Goal: Task Accomplishment & Management: Use online tool/utility

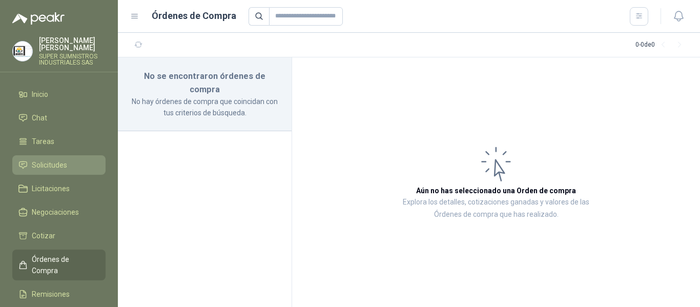
click at [54, 159] on span "Solicitudes" at bounding box center [49, 164] width 35 height 11
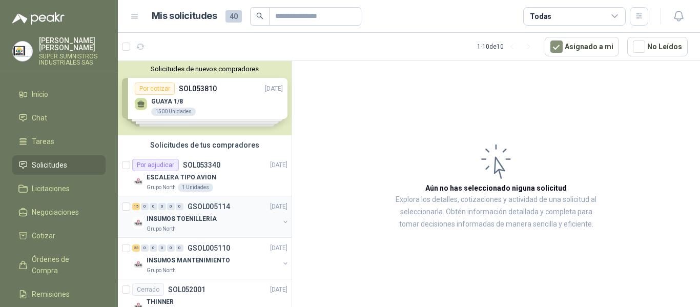
click at [204, 223] on p "INSUMOS TOENILLERIA" at bounding box center [182, 219] width 70 height 10
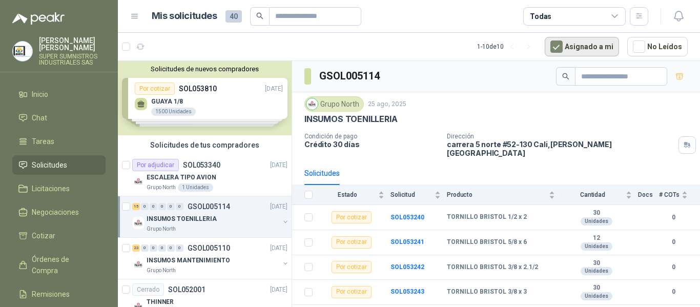
click at [589, 43] on button "Asignado a mi" at bounding box center [582, 46] width 74 height 19
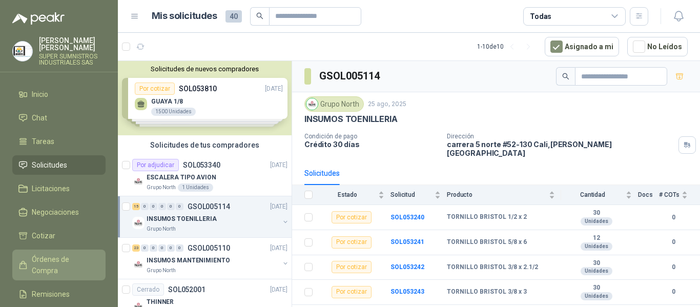
click at [65, 254] on span "Órdenes de Compra" at bounding box center [64, 265] width 64 height 23
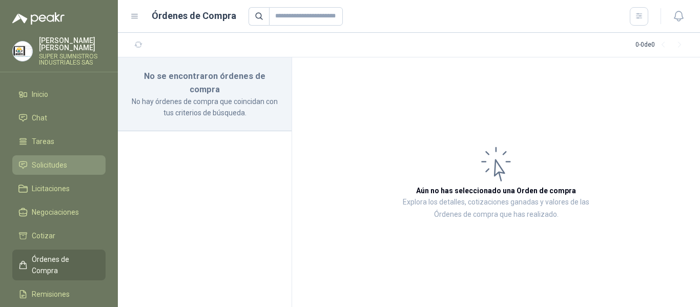
click at [64, 159] on span "Solicitudes" at bounding box center [49, 164] width 35 height 11
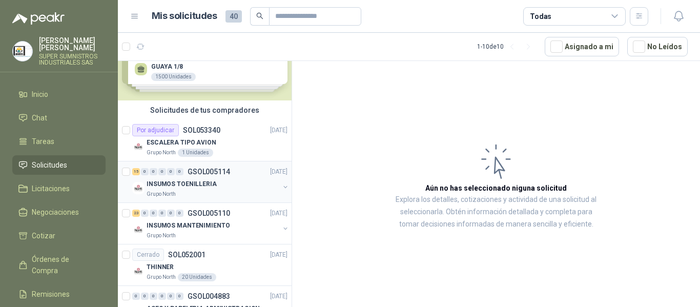
scroll to position [51, 0]
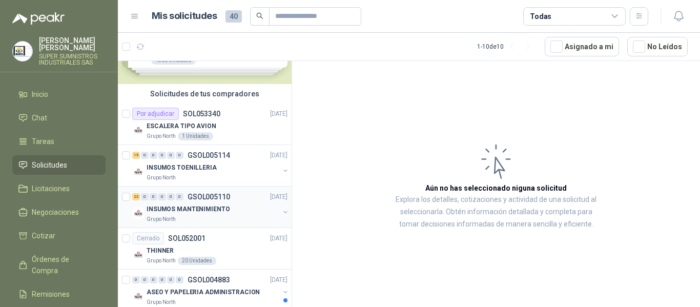
click at [218, 218] on div "Grupo North" at bounding box center [213, 219] width 133 height 8
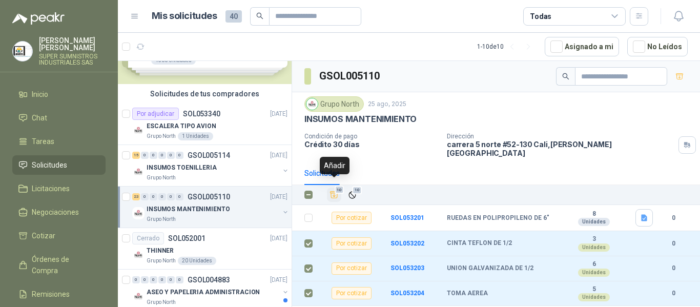
click at [335, 190] on icon "Añadir" at bounding box center [334, 194] width 9 height 9
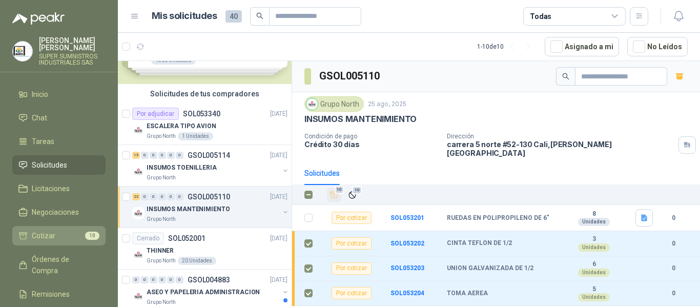
click at [55, 230] on li "Cotizar 10" at bounding box center [58, 235] width 81 height 11
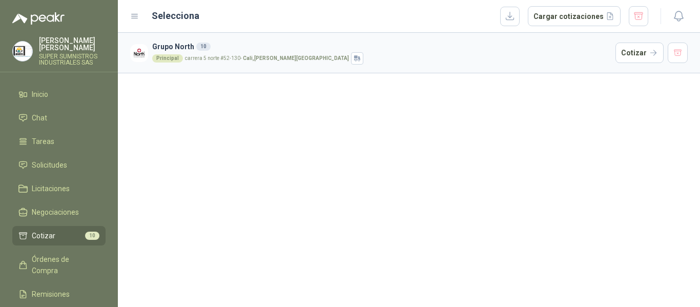
click at [65, 230] on li "Cotizar 10" at bounding box center [58, 235] width 81 height 11
click at [637, 51] on button "Cotizar" at bounding box center [640, 53] width 48 height 20
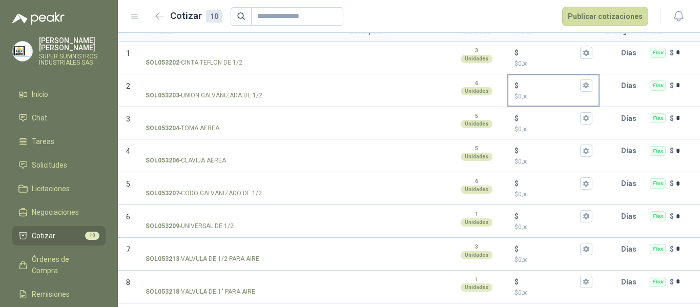
scroll to position [61, 0]
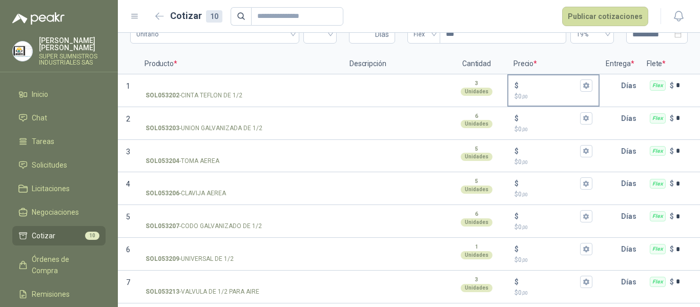
click at [528, 92] on p "$ 0 ,00" at bounding box center [554, 97] width 78 height 10
click at [528, 89] on input "$ $ 0 ,00" at bounding box center [549, 85] width 57 height 8
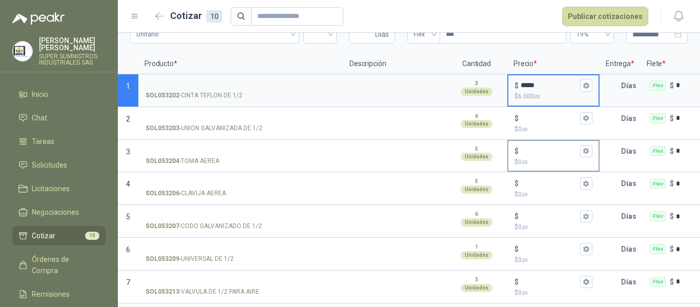
type input "*****"
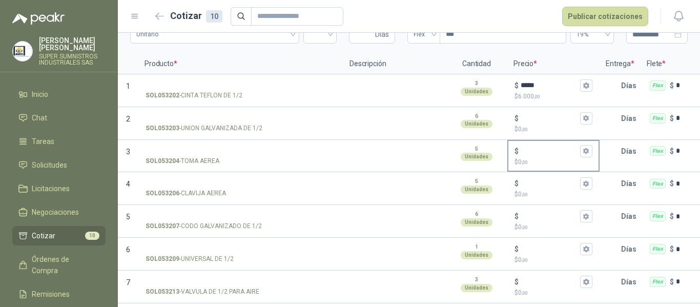
click at [527, 161] on span ",00" at bounding box center [525, 162] width 6 height 6
click at [527, 155] on input "$ $ 0 ,00" at bounding box center [549, 151] width 57 height 8
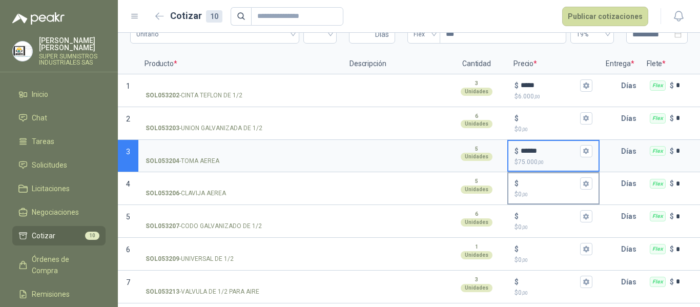
type input "******"
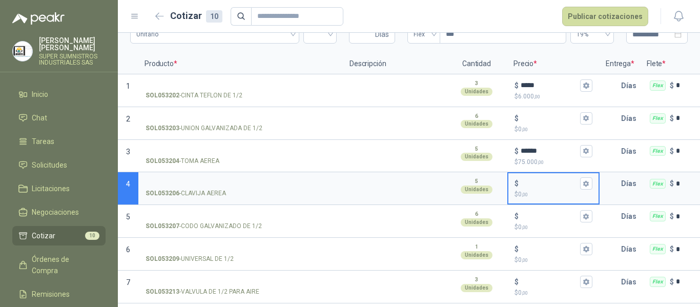
click at [534, 187] on input "$ $ 0 ,00" at bounding box center [549, 184] width 57 height 8
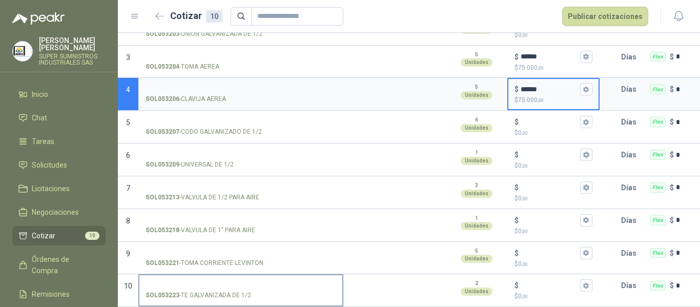
scroll to position [164, 0]
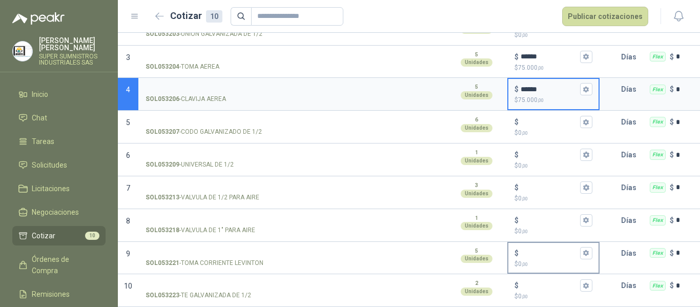
type input "******"
click at [551, 249] on div "$" at bounding box center [554, 253] width 78 height 12
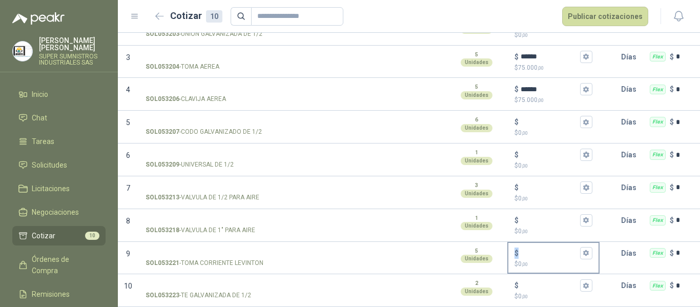
click at [553, 250] on div "$" at bounding box center [554, 253] width 78 height 12
click at [553, 250] on input "$ $ 0 ,00" at bounding box center [549, 253] width 57 height 8
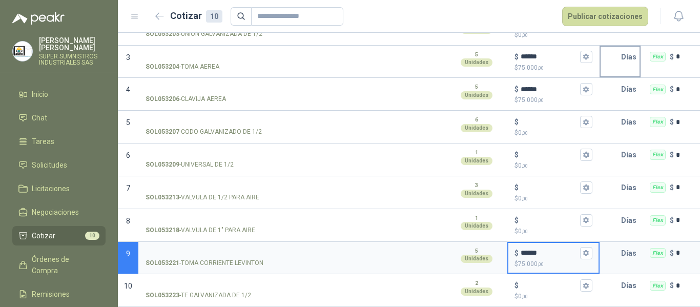
type input "******"
click at [612, 52] on input "text" at bounding box center [611, 57] width 20 height 20
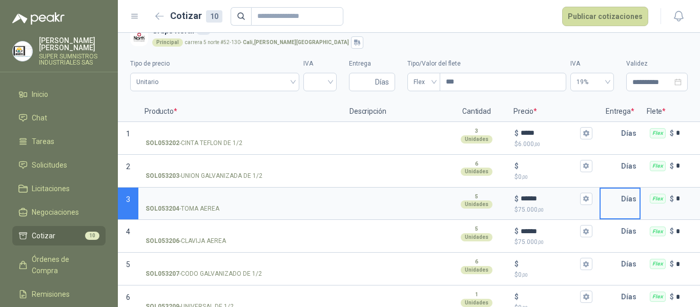
scroll to position [10, 0]
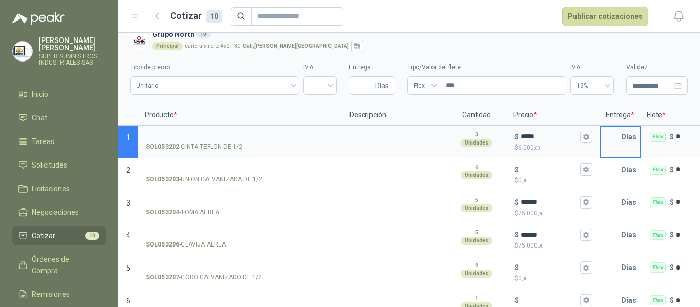
click at [611, 131] on input "text" at bounding box center [611, 137] width 20 height 20
type input "*"
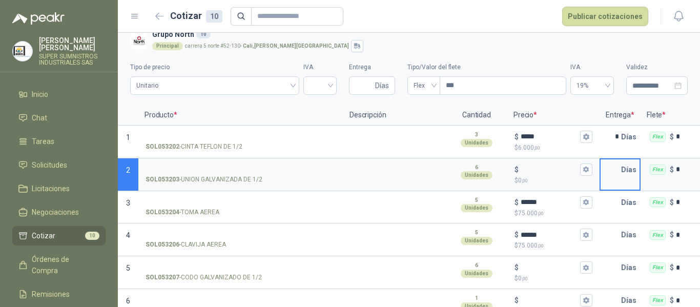
click at [618, 162] on input "text" at bounding box center [611, 169] width 20 height 20
type input "*"
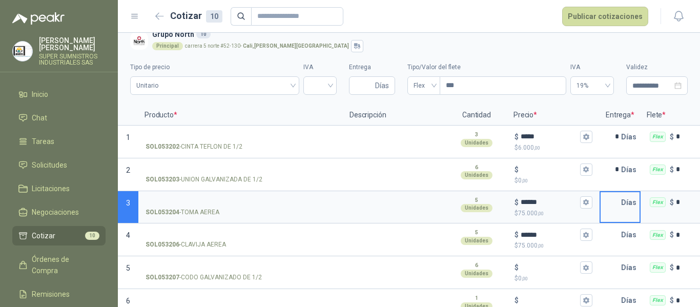
click at [615, 198] on input "text" at bounding box center [611, 202] width 20 height 20
type input "*"
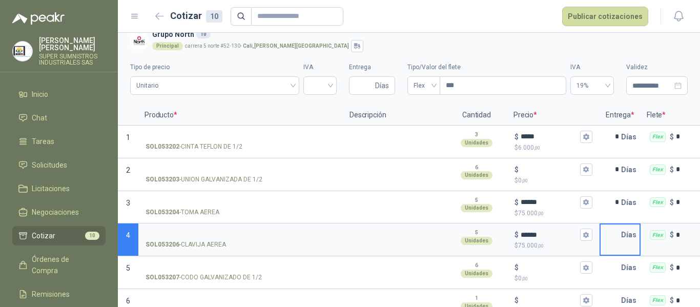
click at [618, 237] on input "text" at bounding box center [611, 234] width 20 height 20
type input "*"
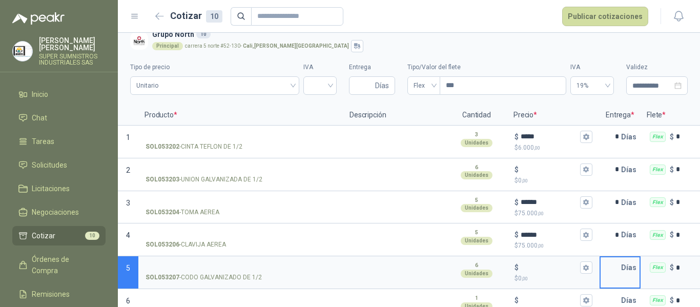
click at [616, 266] on input "text" at bounding box center [611, 267] width 20 height 20
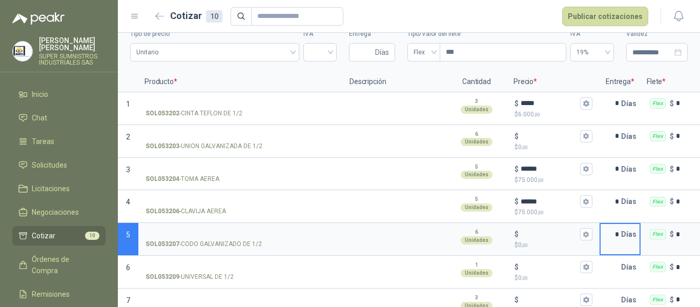
scroll to position [61, 0]
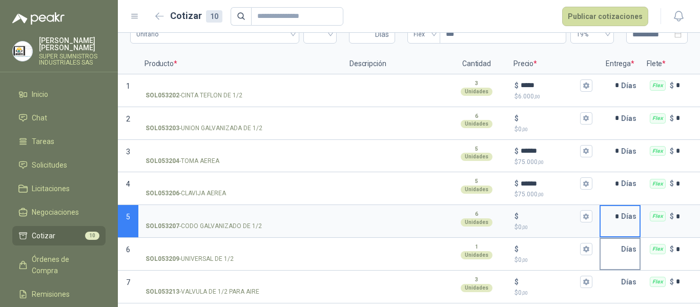
type input "*"
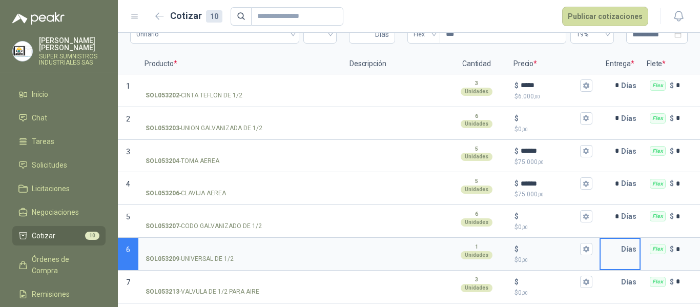
click at [612, 252] on input "text" at bounding box center [611, 249] width 20 height 20
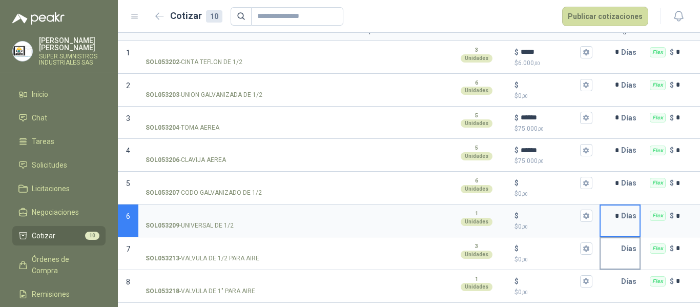
scroll to position [113, 0]
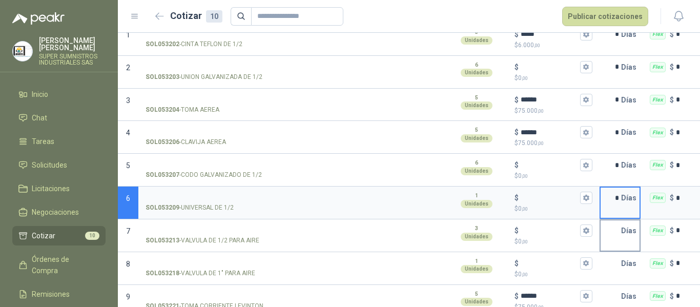
type input "*"
click at [620, 228] on input "text" at bounding box center [611, 230] width 20 height 20
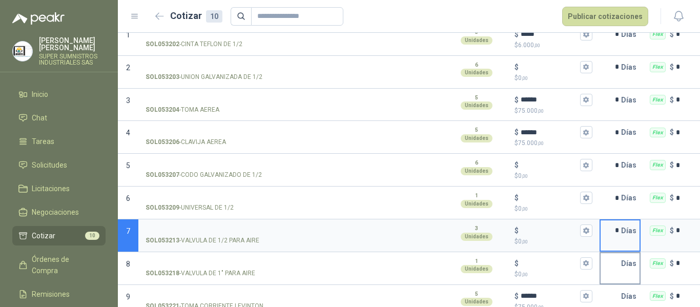
type input "*"
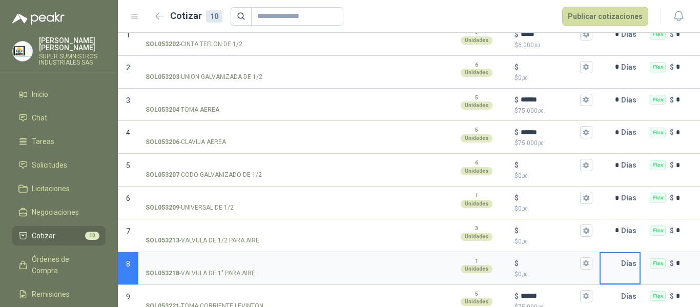
click at [619, 263] on input "text" at bounding box center [611, 263] width 20 height 20
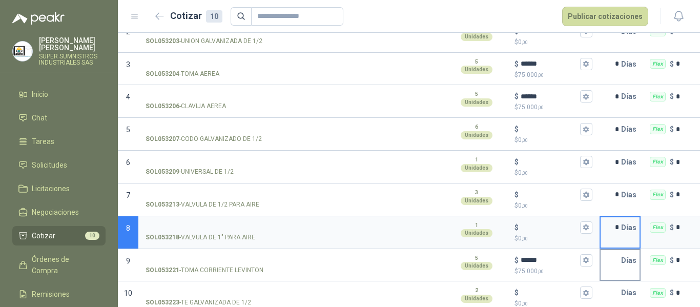
scroll to position [164, 0]
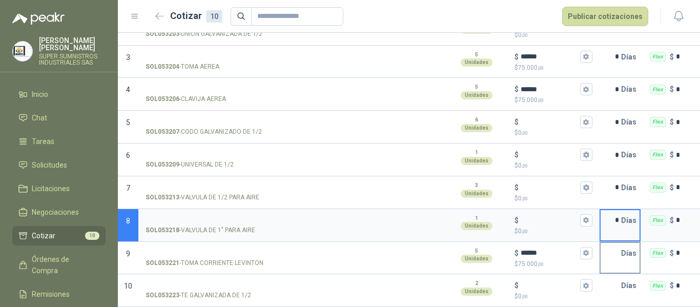
type input "*"
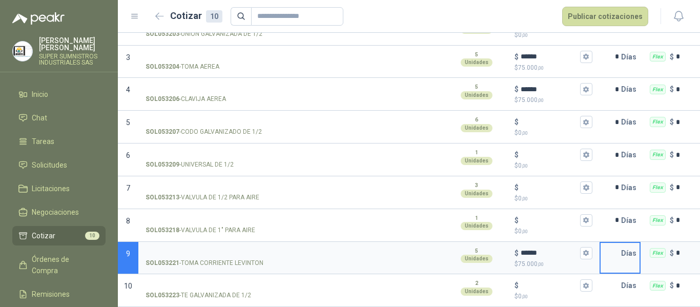
click at [617, 249] on input "text" at bounding box center [611, 253] width 20 height 20
type input "*"
click at [620, 279] on input "text" at bounding box center [611, 285] width 20 height 20
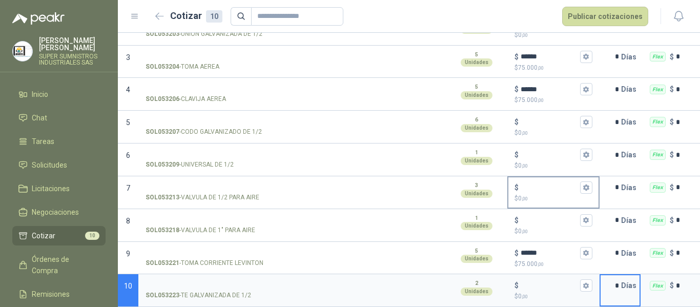
type input "*"
click at [536, 194] on p "$ 0 ,00" at bounding box center [554, 199] width 78 height 10
click at [536, 185] on input "$ $ 0 ,00" at bounding box center [549, 187] width 57 height 8
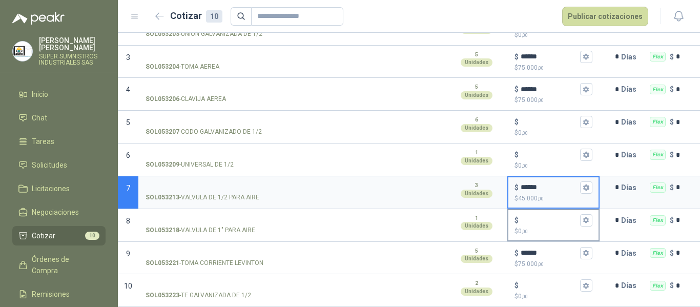
type input "******"
click at [535, 227] on p "$ 0 ,00" at bounding box center [554, 232] width 78 height 10
click at [535, 219] on input "$ $ 0 ,00" at bounding box center [549, 220] width 57 height 8
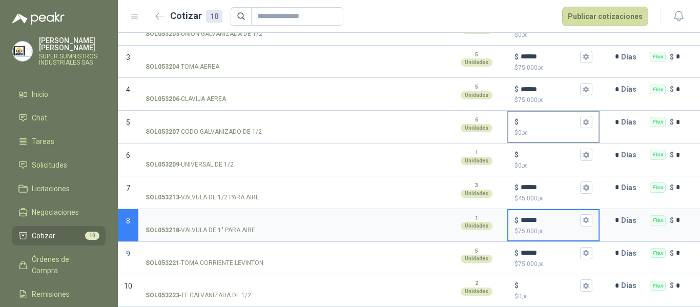
type input "******"
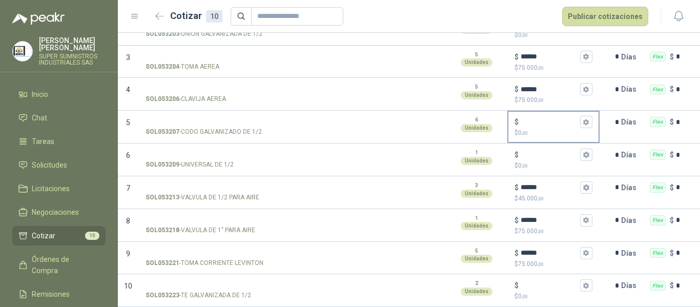
click at [546, 128] on p "$ 0 ,00" at bounding box center [554, 133] width 78 height 10
click at [546, 124] on input "$ $ 0 ,00" at bounding box center [549, 122] width 57 height 8
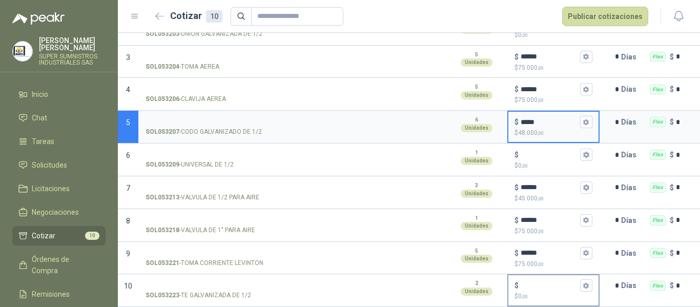
type input "*****"
click at [543, 292] on p "$ 0 ,00" at bounding box center [554, 297] width 78 height 10
click at [543, 284] on input "$ $ 0 ,00" at bounding box center [549, 286] width 57 height 8
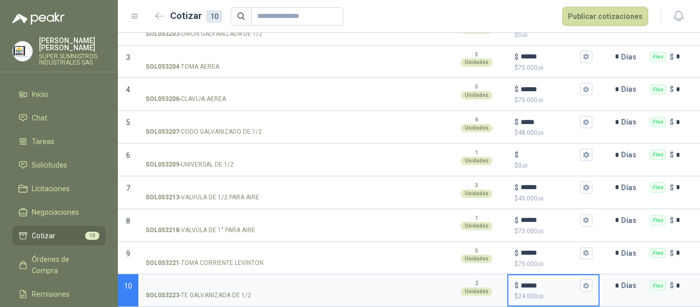
type input "******"
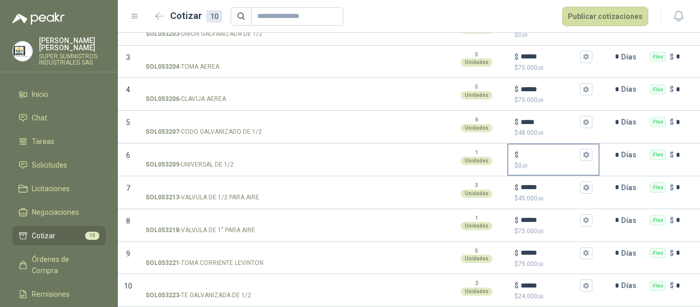
click at [544, 152] on div "$" at bounding box center [554, 155] width 78 height 12
click at [544, 152] on input "$ $ 0 ,00" at bounding box center [549, 155] width 57 height 8
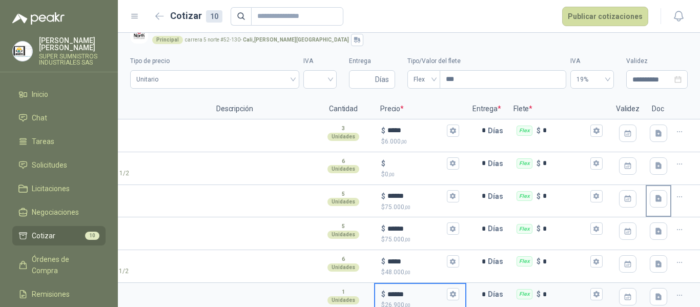
scroll to position [10, 0]
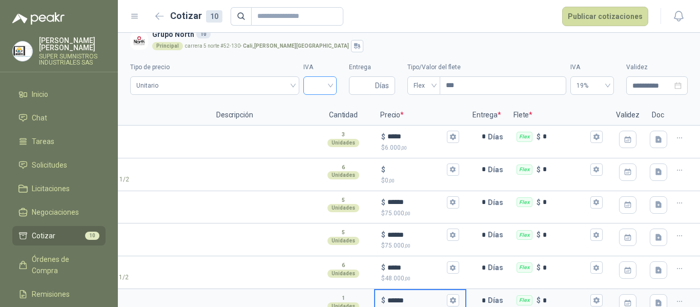
click at [327, 84] on div at bounding box center [319, 85] width 33 height 18
type input "******"
click at [317, 104] on div "19%" at bounding box center [315, 106] width 17 height 11
click at [368, 84] on input "Entrega" at bounding box center [364, 85] width 18 height 17
type input "*"
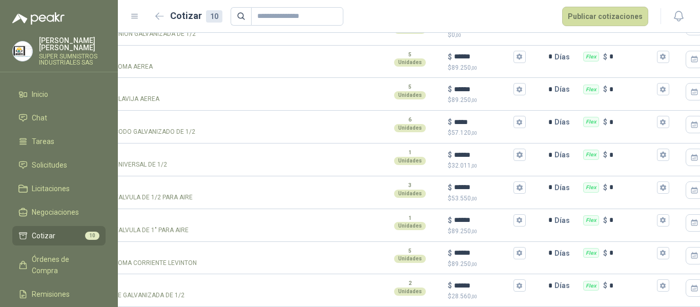
scroll to position [0, 141]
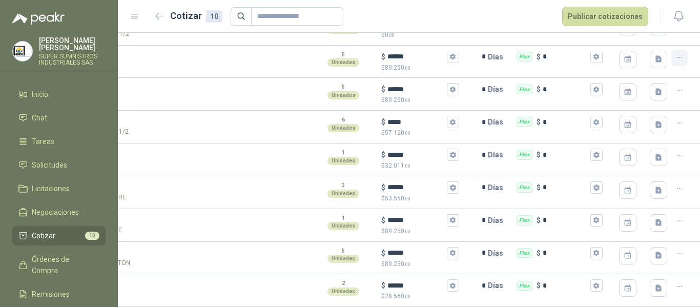
type input "*"
click at [675, 53] on icon "button" at bounding box center [679, 57] width 9 height 9
click at [661, 94] on button "Eliminar cotización" at bounding box center [634, 91] width 77 height 16
click at [675, 53] on icon "button" at bounding box center [679, 57] width 9 height 9
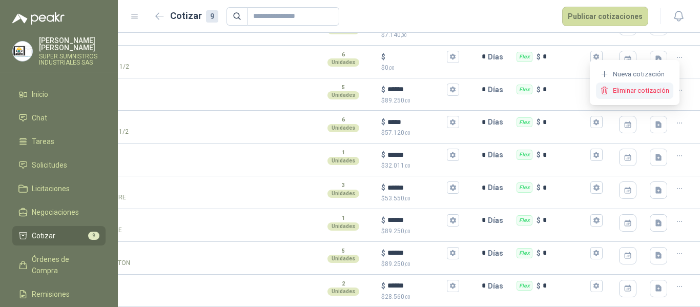
click at [651, 93] on button "Eliminar cotización" at bounding box center [634, 91] width 77 height 16
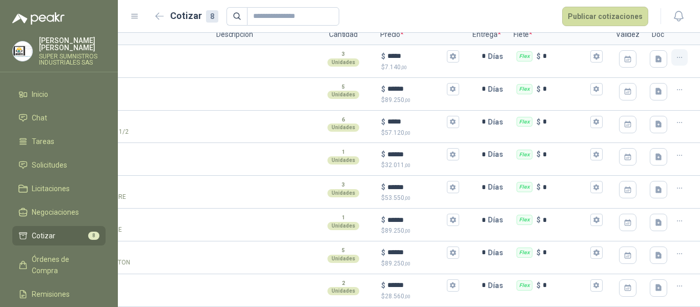
click at [675, 53] on icon "button" at bounding box center [679, 57] width 9 height 9
drag, startPoint x: 653, startPoint y: 90, endPoint x: 663, endPoint y: 84, distance: 11.1
click at [653, 91] on button "Eliminar cotización" at bounding box center [634, 90] width 77 height 16
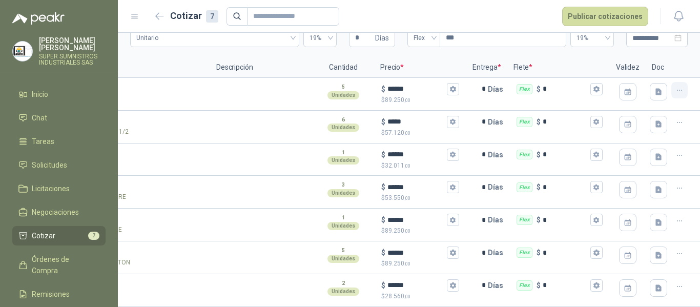
click at [675, 86] on icon "button" at bounding box center [679, 90] width 9 height 9
click at [657, 60] on button "Eliminar cotización" at bounding box center [634, 57] width 77 height 16
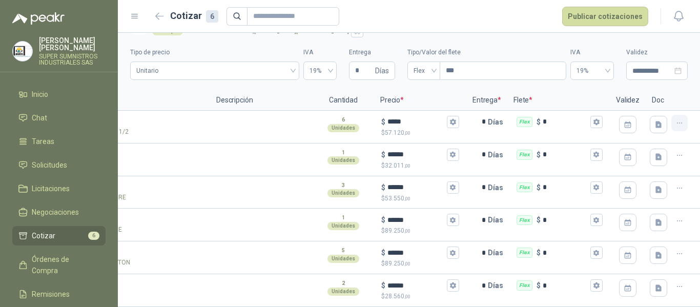
click at [675, 119] on icon "button" at bounding box center [679, 123] width 9 height 9
click at [653, 92] on button "Eliminar cotización" at bounding box center [634, 90] width 77 height 16
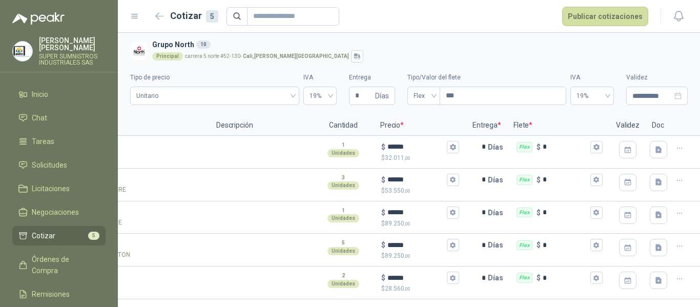
scroll to position [1, 0]
click at [675, 150] on icon "button" at bounding box center [679, 148] width 9 height 9
click at [655, 121] on button "Eliminar cotización" at bounding box center [634, 123] width 77 height 16
click at [682, 151] on icon "button" at bounding box center [679, 148] width 9 height 9
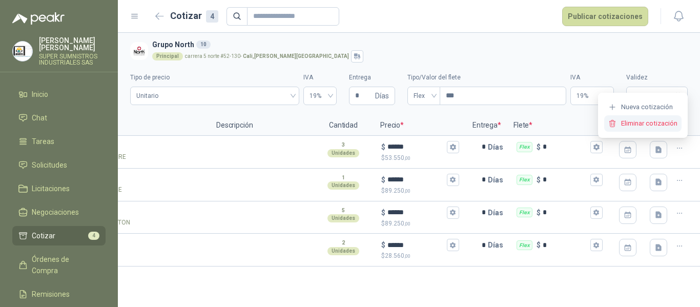
click at [661, 125] on button "Eliminar cotización" at bounding box center [642, 123] width 77 height 16
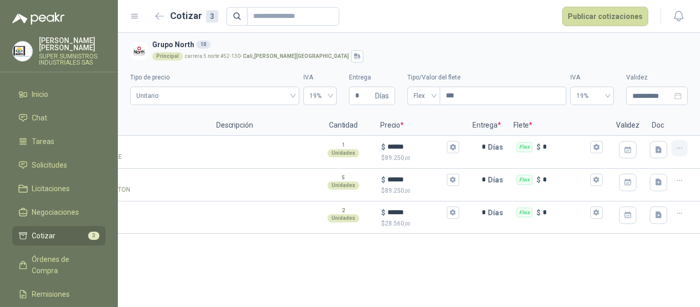
click at [682, 151] on icon "button" at bounding box center [679, 148] width 9 height 9
click at [666, 123] on button "Eliminar cotización" at bounding box center [642, 123] width 77 height 16
click at [684, 149] on button "button" at bounding box center [679, 148] width 16 height 16
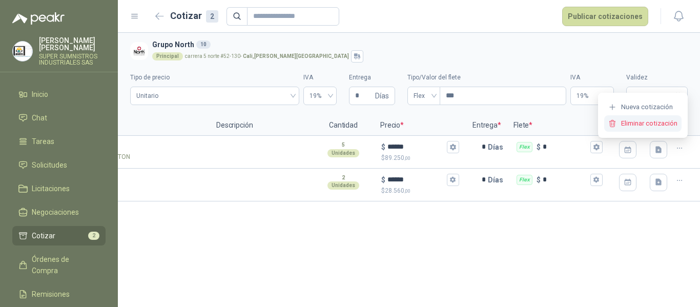
click at [666, 128] on button "Eliminar cotización" at bounding box center [642, 123] width 77 height 16
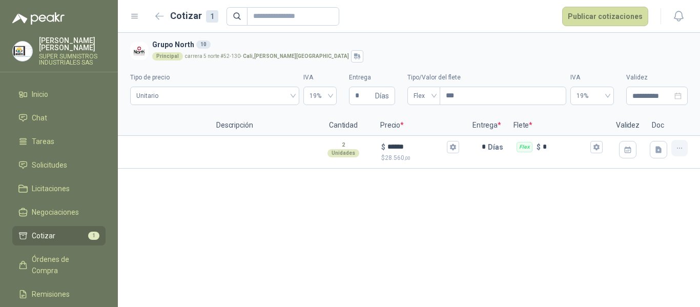
click at [680, 145] on icon "button" at bounding box center [679, 148] width 9 height 9
click at [667, 126] on button "Eliminar cotización" at bounding box center [642, 123] width 77 height 16
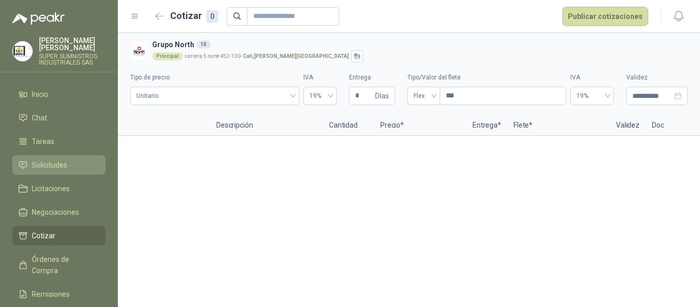
click at [83, 159] on li "Solicitudes" at bounding box center [58, 164] width 81 height 11
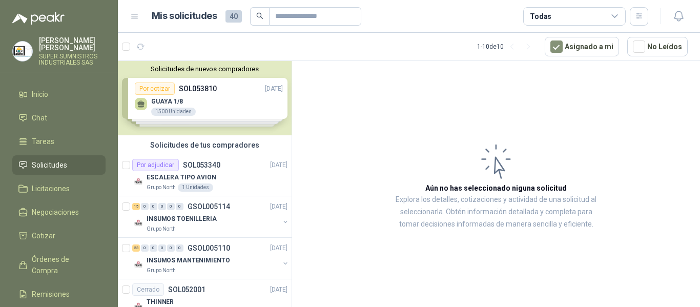
click at [67, 159] on span "Solicitudes" at bounding box center [49, 164] width 35 height 11
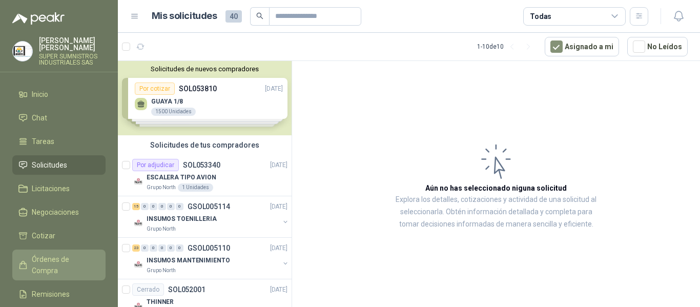
click at [44, 254] on span "Órdenes de Compra" at bounding box center [64, 265] width 64 height 23
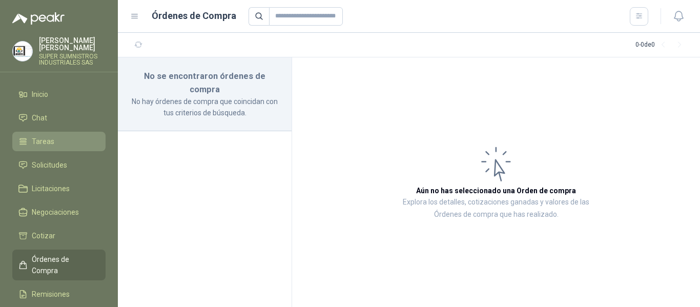
click at [67, 136] on li "Tareas" at bounding box center [58, 141] width 81 height 11
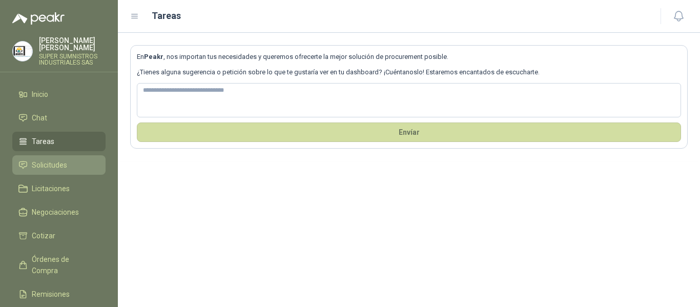
click at [38, 155] on link "Solicitudes" at bounding box center [58, 164] width 93 height 19
